Goal: Information Seeking & Learning: Learn about a topic

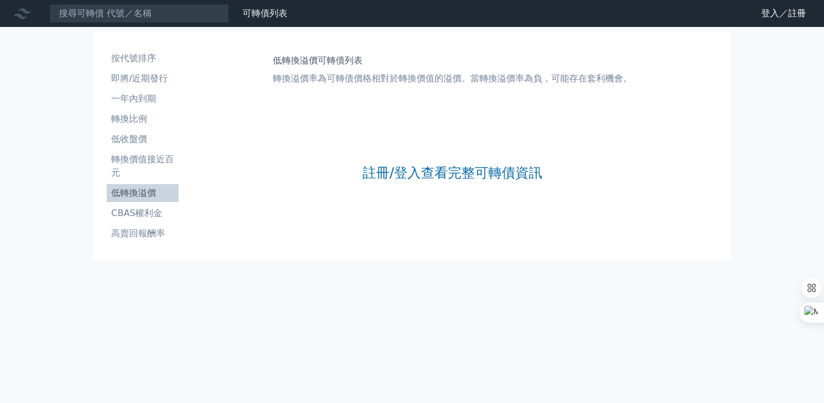
click at [116, 186] on li "低轉換溢價" at bounding box center [143, 192] width 72 height 13
click at [122, 92] on li "一年內到期" at bounding box center [143, 98] width 72 height 13
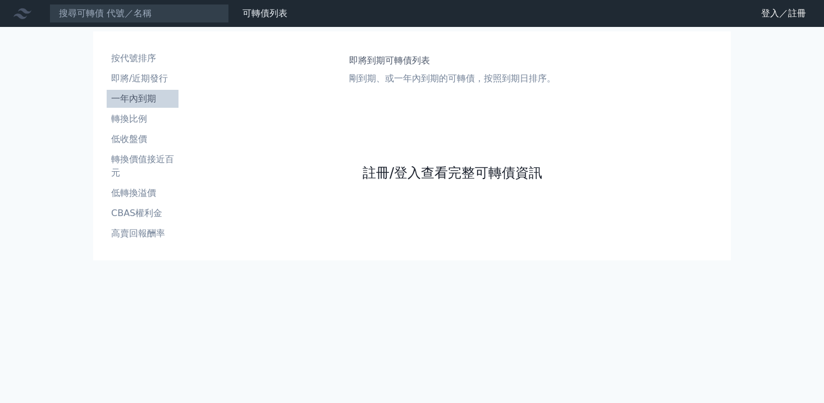
click at [407, 182] on link "註冊/登入查看完整可轉債資訊" at bounding box center [452, 173] width 180 height 18
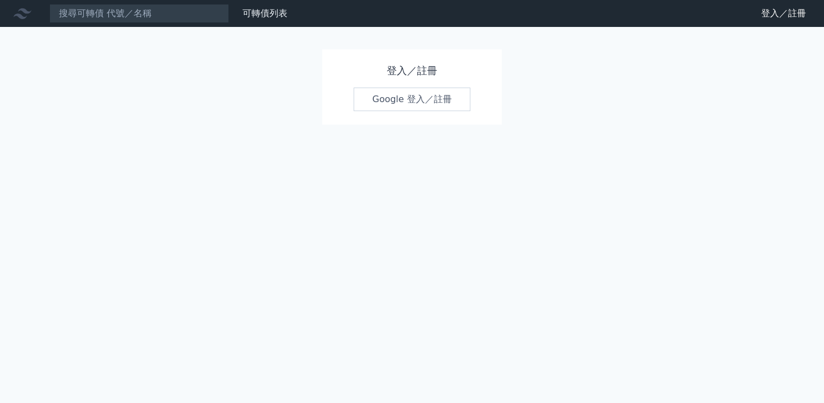
click at [417, 94] on link "Google 登入／註冊" at bounding box center [411, 100] width 117 height 24
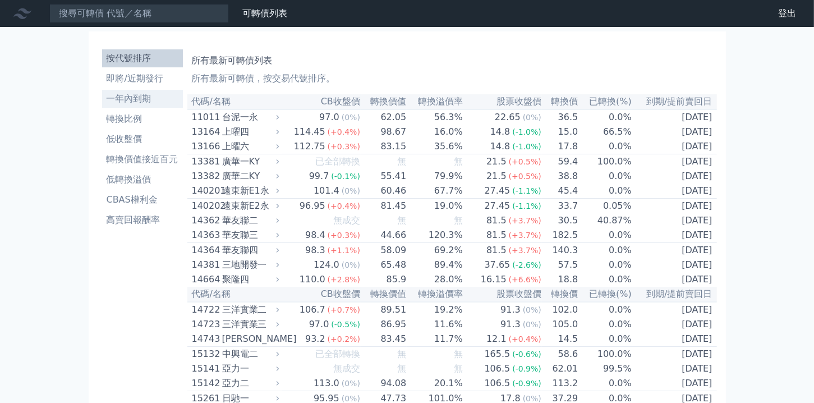
click at [125, 92] on li "一年內到期" at bounding box center [142, 98] width 81 height 13
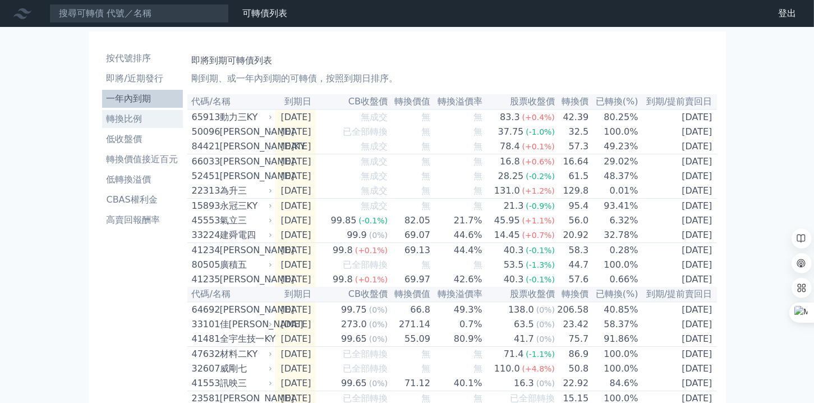
click at [119, 112] on li "轉換比例" at bounding box center [142, 118] width 81 height 13
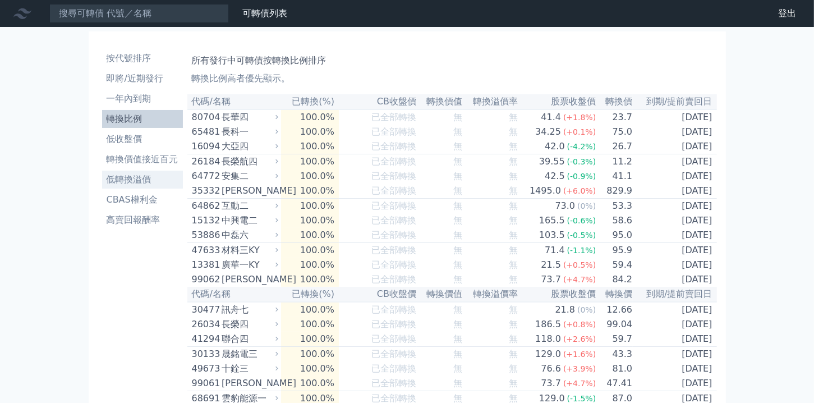
click at [121, 173] on li "低轉換溢價" at bounding box center [142, 179] width 81 height 13
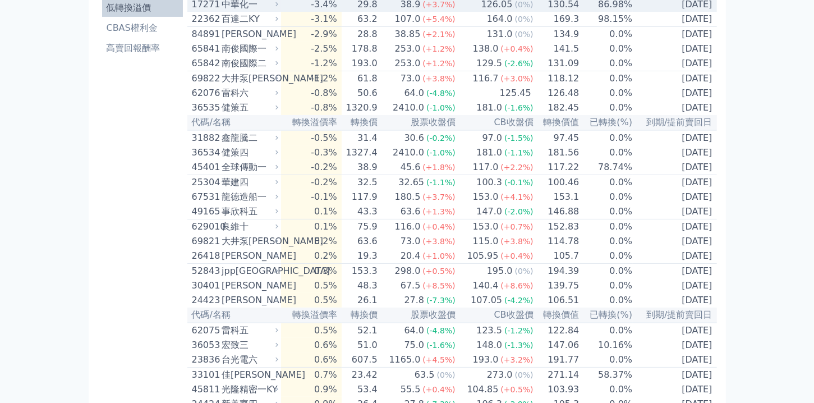
scroll to position [224, 0]
